Goal: Transaction & Acquisition: Donate

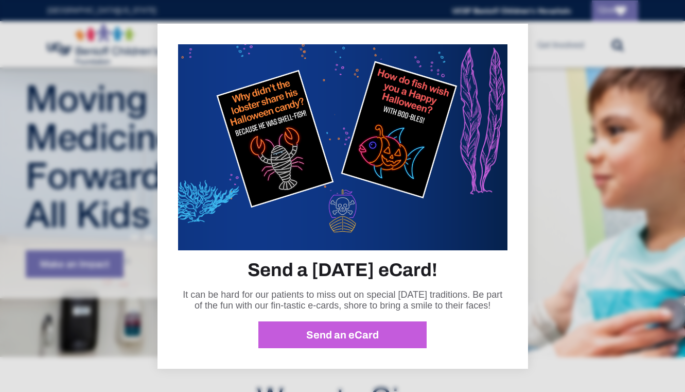
scroll to position [73, 0]
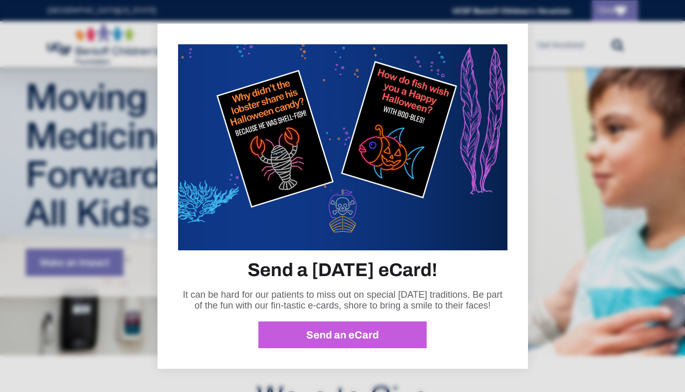
click at [142, 358] on div at bounding box center [342, 196] width 685 height 392
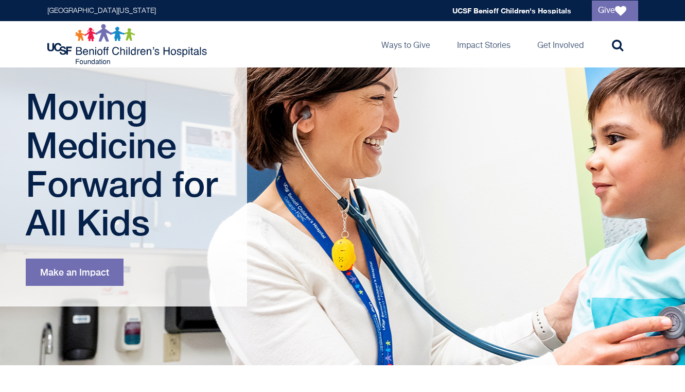
scroll to position [0, 0]
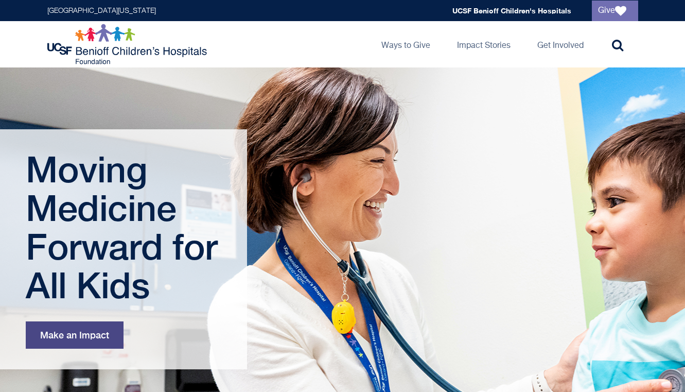
click at [98, 335] on link "Make an Impact" at bounding box center [75, 334] width 98 height 27
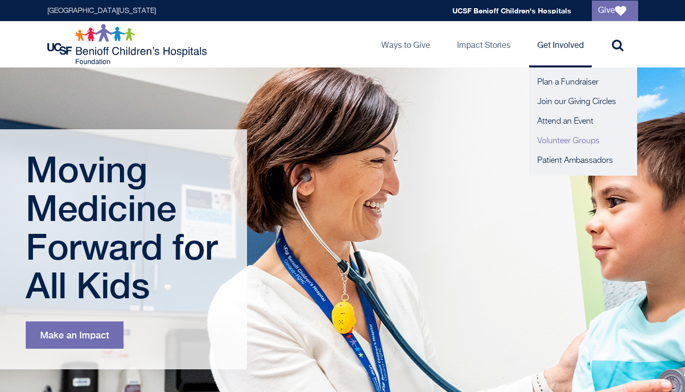
click at [558, 136] on link "Volunteer Groups" at bounding box center [583, 141] width 108 height 20
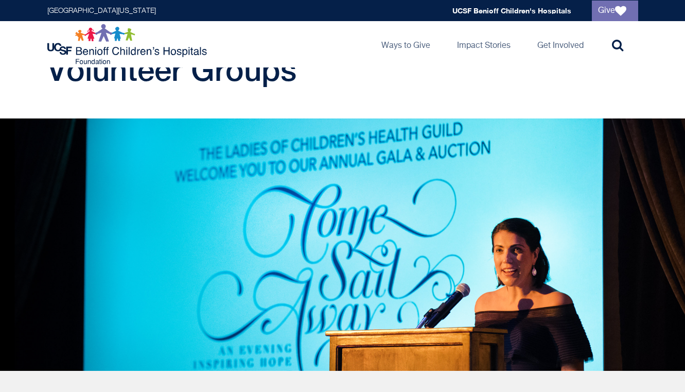
scroll to position [41, 0]
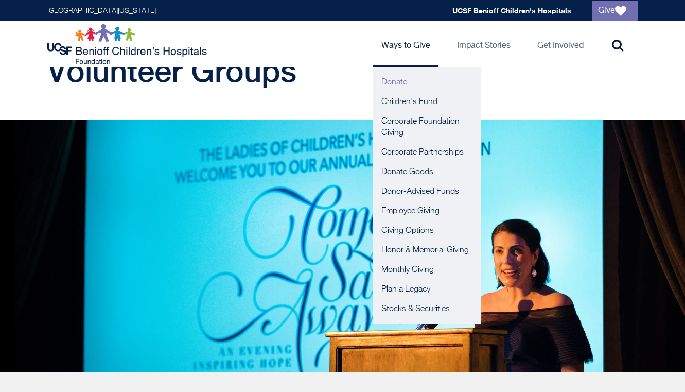
click at [401, 79] on link "Donate" at bounding box center [427, 83] width 108 height 20
